Goal: Navigation & Orientation: Find specific page/section

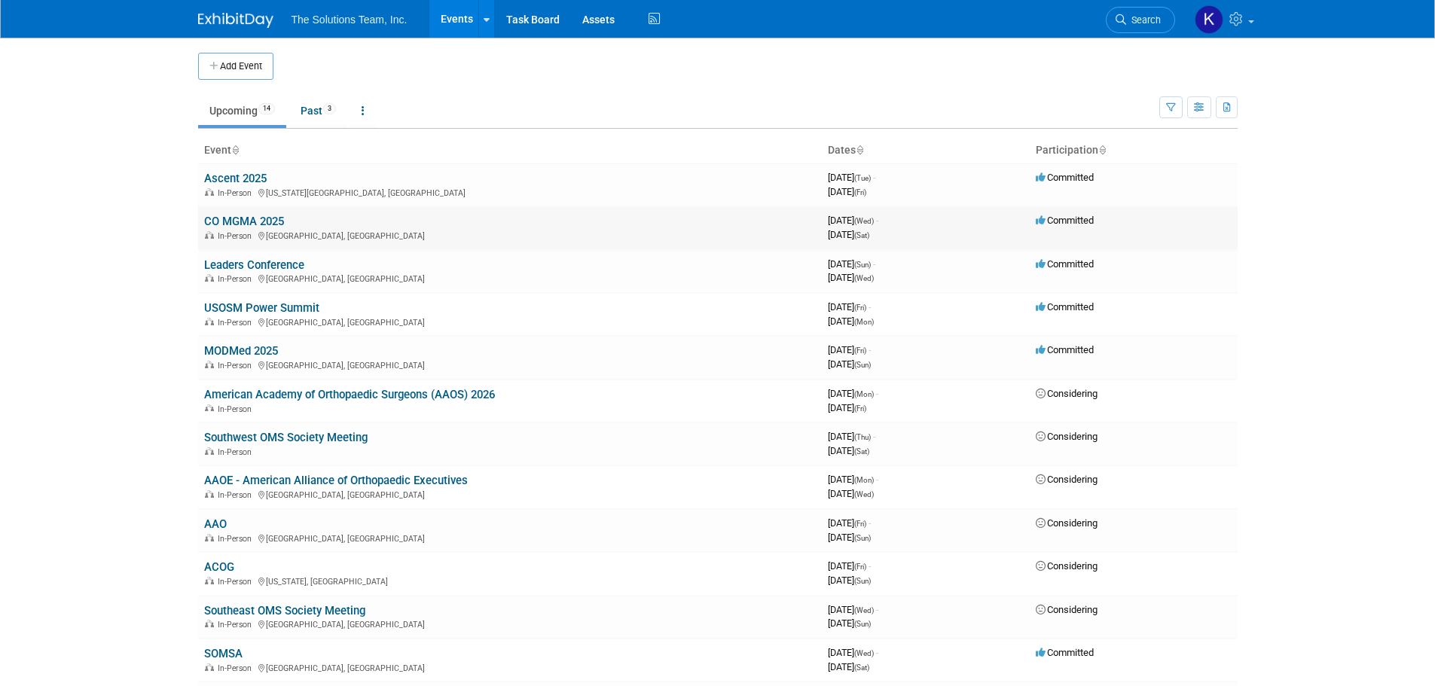
click at [228, 220] on link "CO MGMA 2025" at bounding box center [244, 222] width 80 height 14
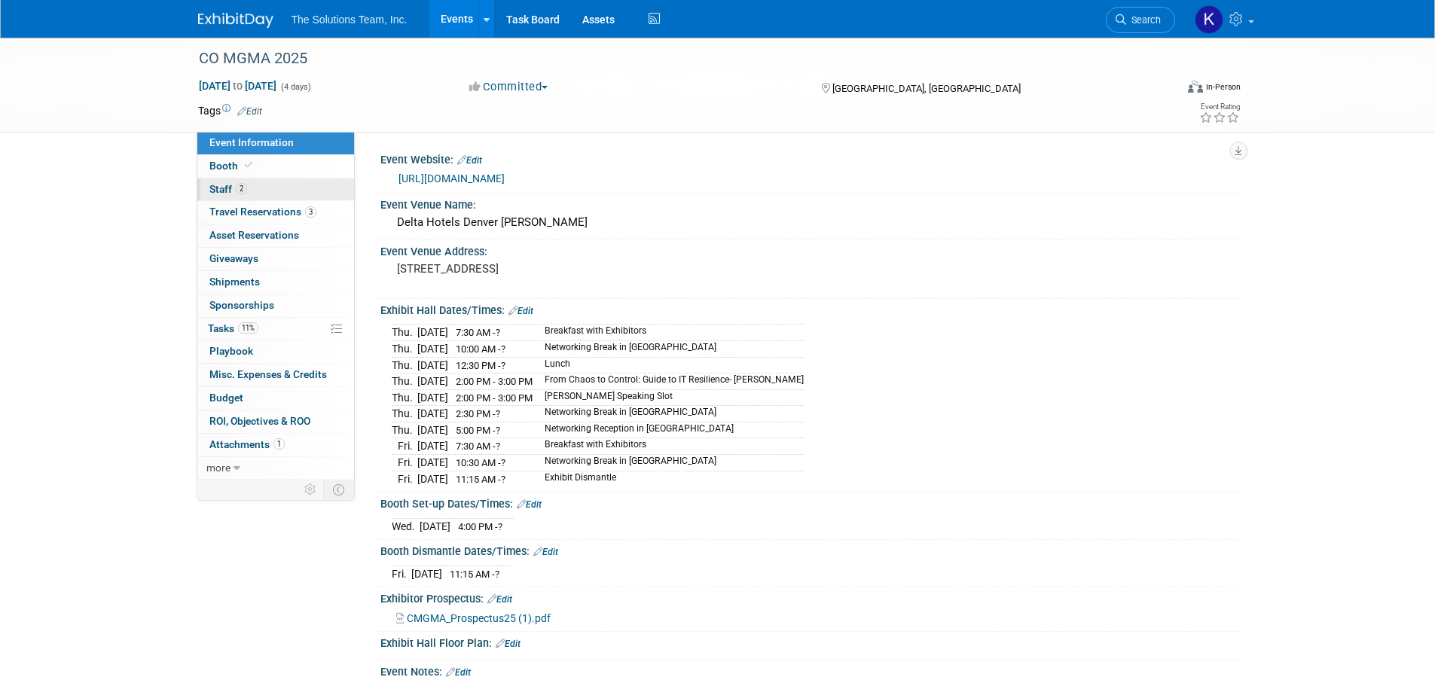
click at [256, 179] on link "2 Staff 2" at bounding box center [275, 190] width 157 height 23
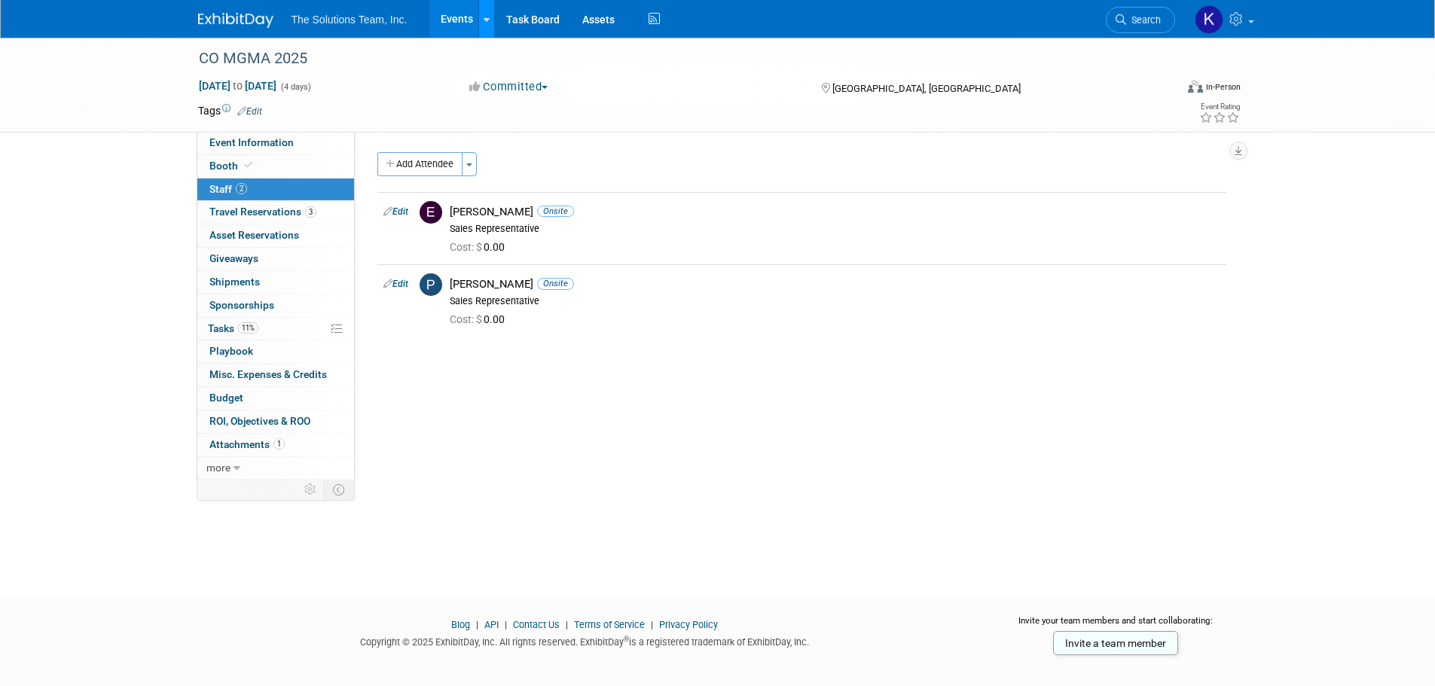
click at [484, 23] on icon at bounding box center [487, 20] width 6 height 10
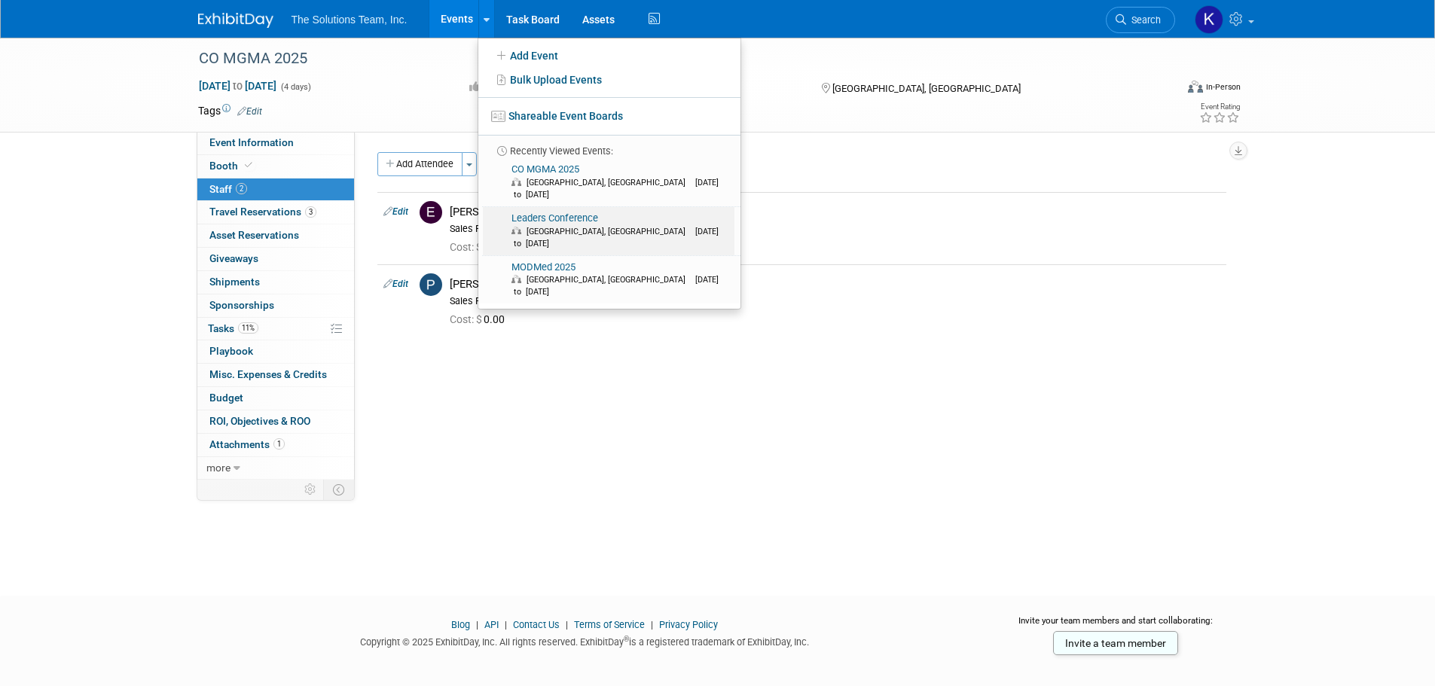
click at [576, 227] on span "[GEOGRAPHIC_DATA], [GEOGRAPHIC_DATA]" at bounding box center [610, 232] width 166 height 10
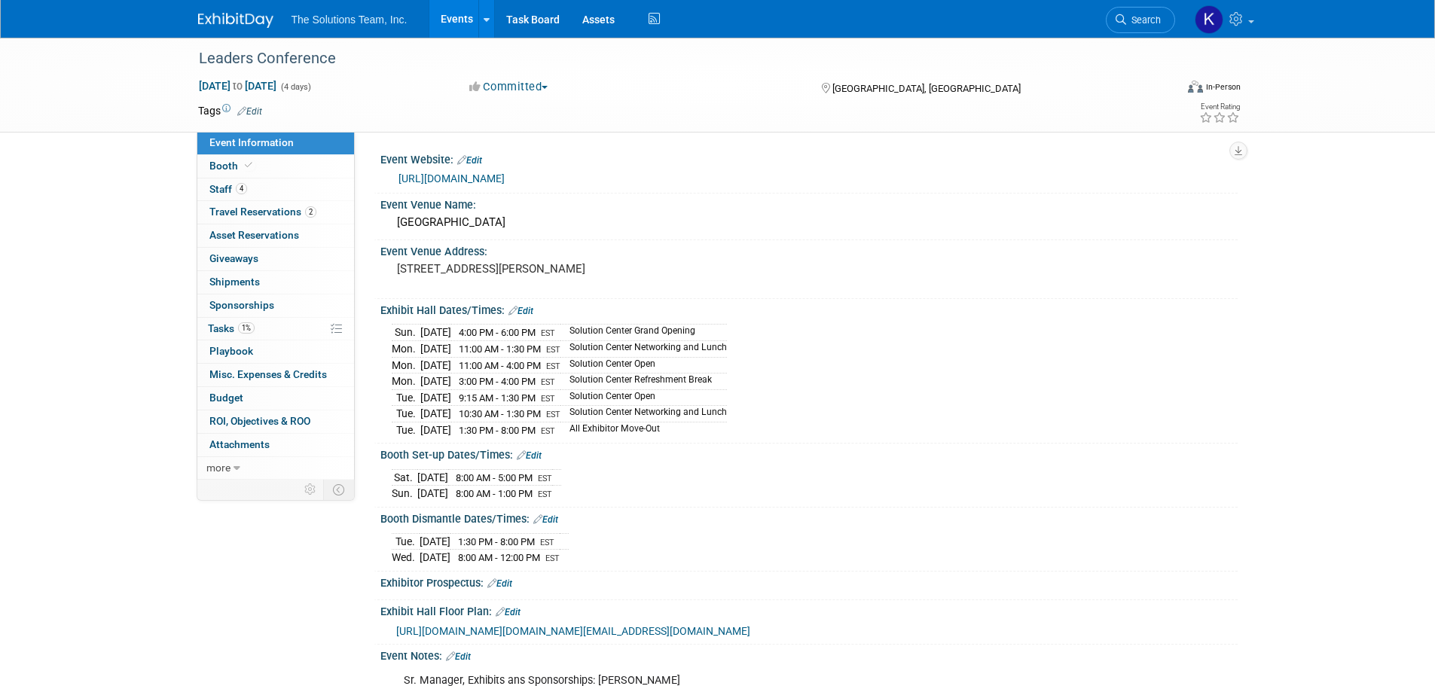
click at [505, 176] on link "https://www.mgma.com/conferences/leaders/overview" at bounding box center [451, 179] width 106 height 12
click at [392, 492] on td "Sun." at bounding box center [405, 494] width 26 height 16
